Goal: Transaction & Acquisition: Purchase product/service

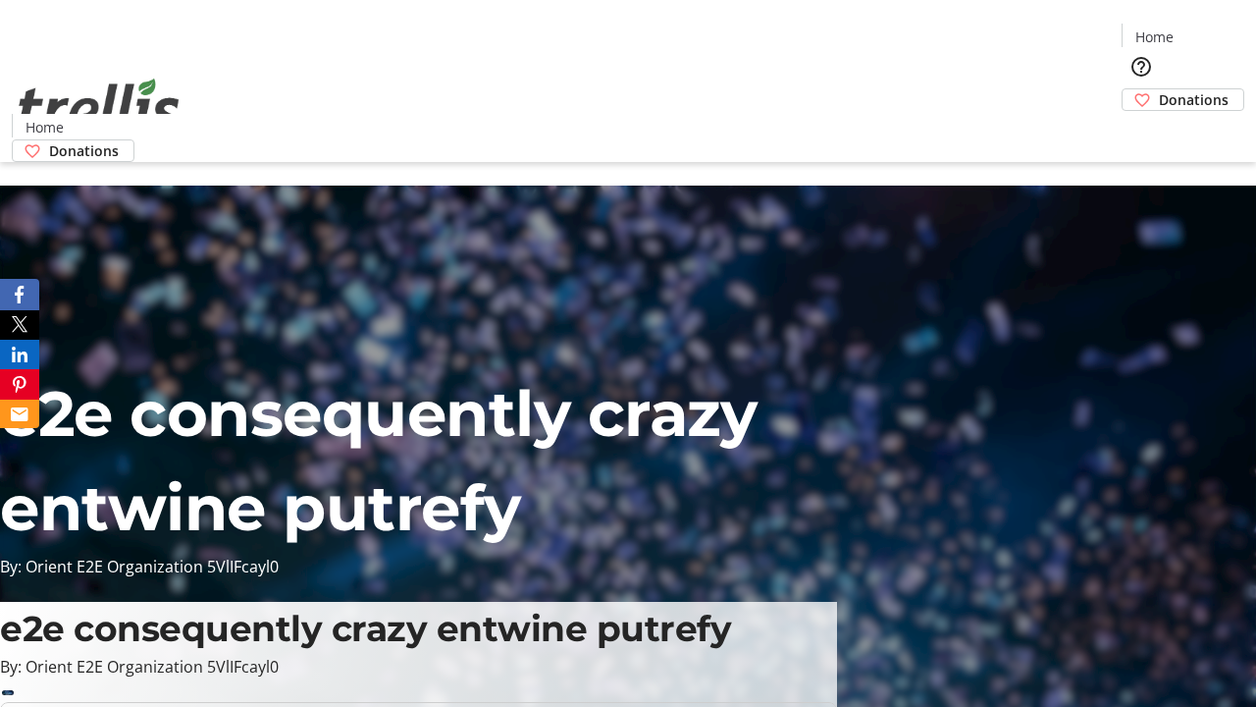
click at [1159, 89] on span "Donations" at bounding box center [1194, 99] width 70 height 21
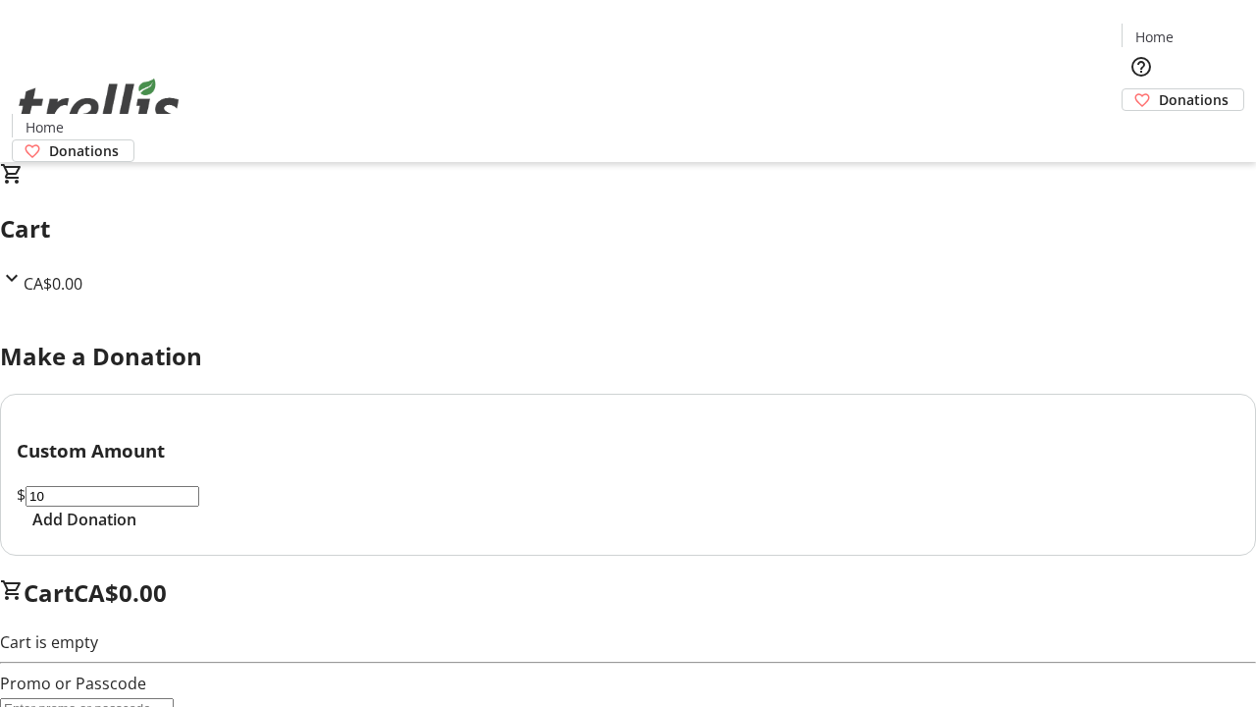
click at [136, 531] on span "Add Donation" at bounding box center [84, 519] width 104 height 24
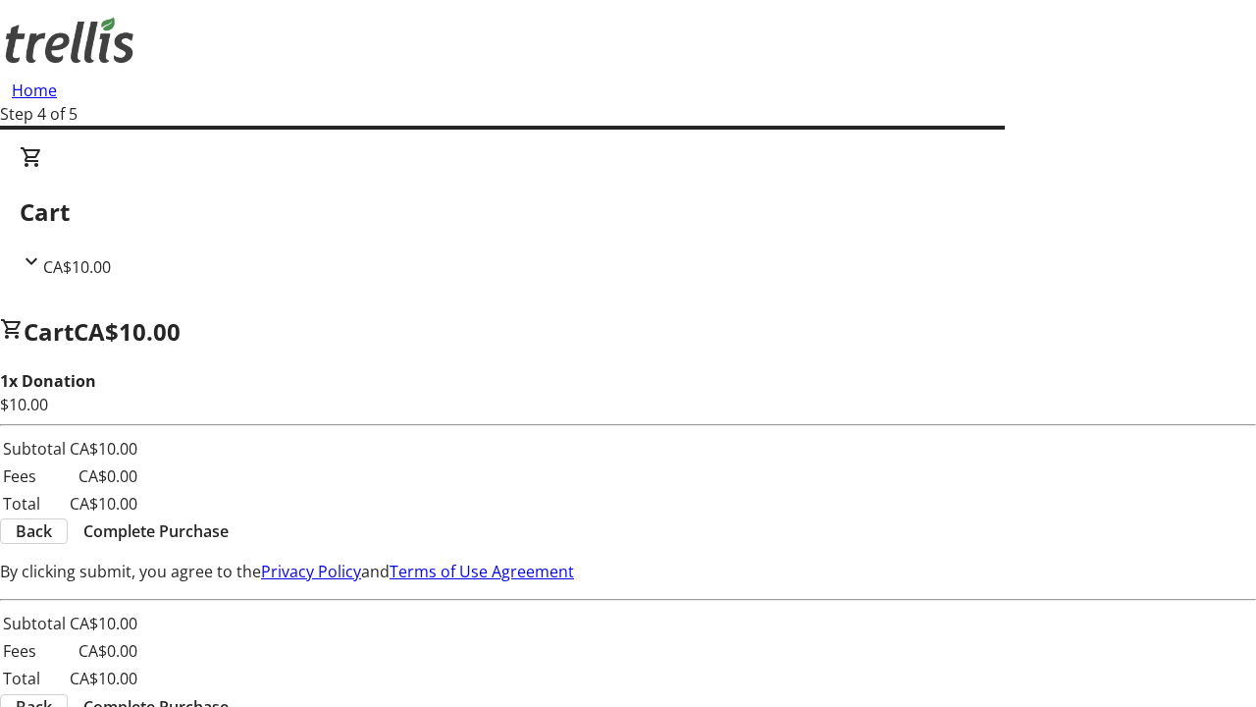
click at [229, 519] on span "Complete Purchase" at bounding box center [155, 531] width 145 height 24
